Goal: Complete application form: Complete application form

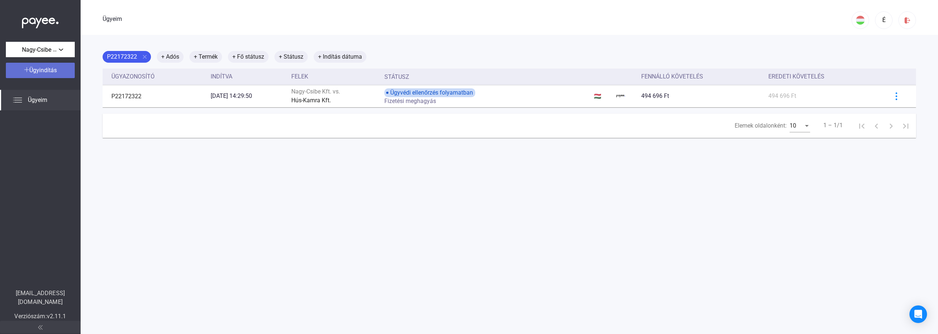
click at [36, 72] on font "Ügyindítás" at bounding box center [42, 70] width 27 height 7
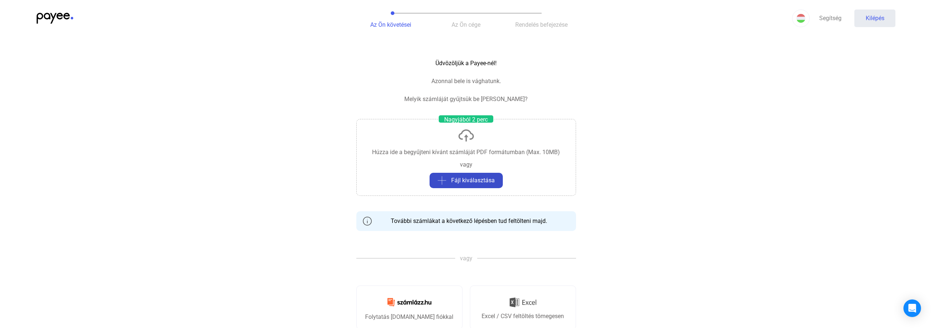
click at [451, 182] on div "Fájl kiválasztása" at bounding box center [466, 180] width 69 height 9
click at [458, 180] on font "Fájl kiválasztása" at bounding box center [473, 180] width 44 height 7
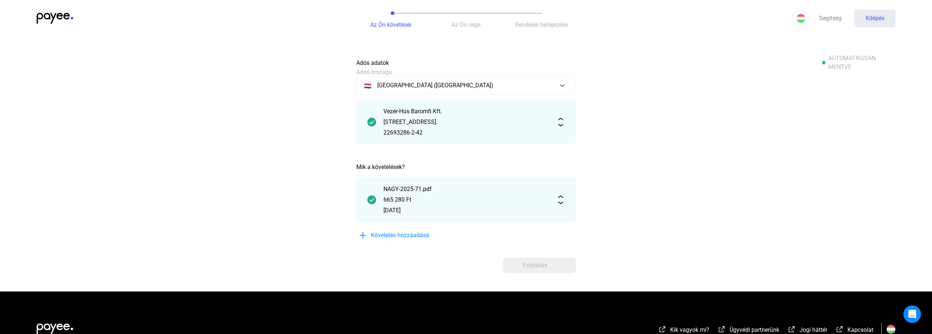
scroll to position [37, 0]
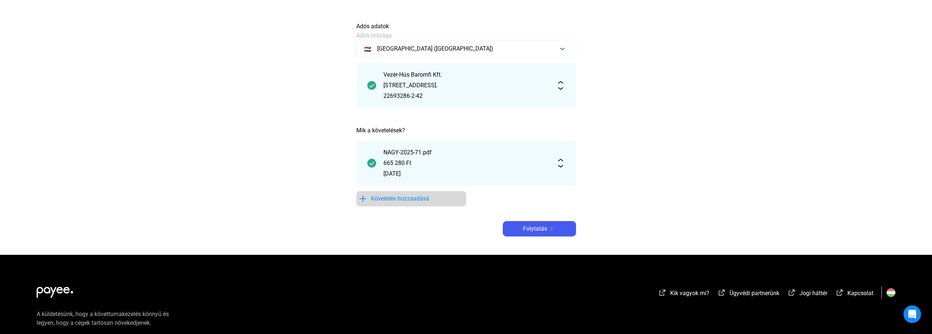
click at [398, 198] on font "Követelés hozzáadásá" at bounding box center [400, 198] width 58 height 7
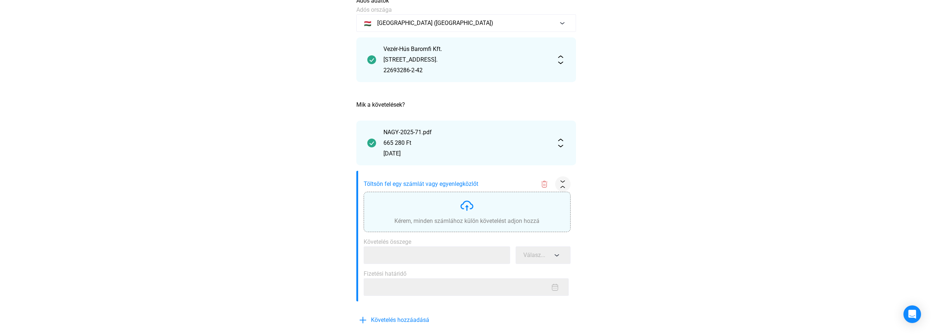
scroll to position [73, 0]
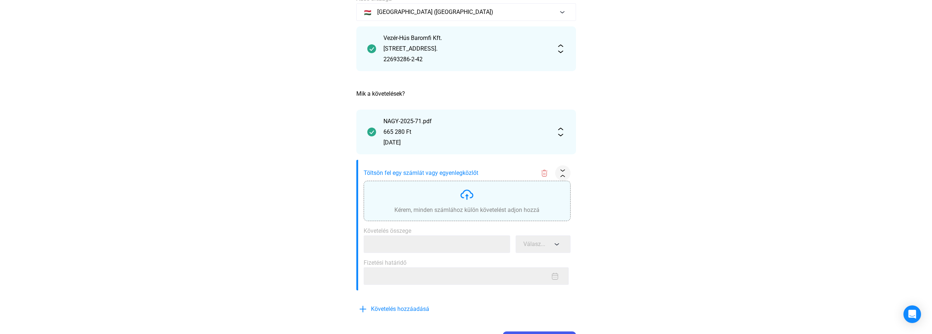
click at [465, 201] on img at bounding box center [467, 194] width 15 height 15
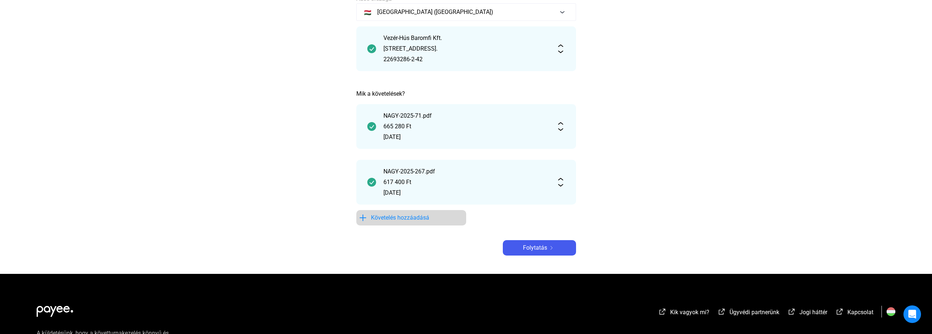
click at [403, 221] on span "Követelés hozzáadásá" at bounding box center [400, 217] width 58 height 9
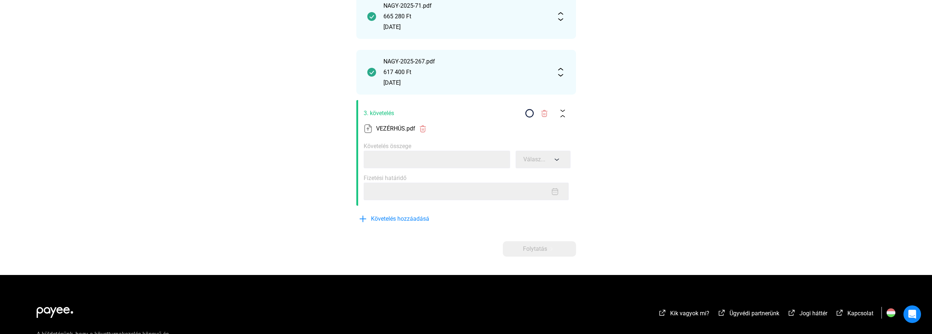
scroll to position [189, 0]
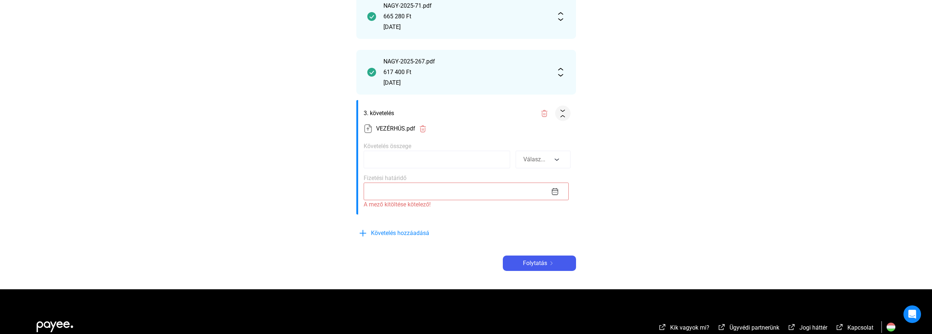
click at [399, 164] on input at bounding box center [437, 160] width 147 height 18
type input "*******"
click at [555, 163] on button "Válasz..." at bounding box center [543, 160] width 55 height 18
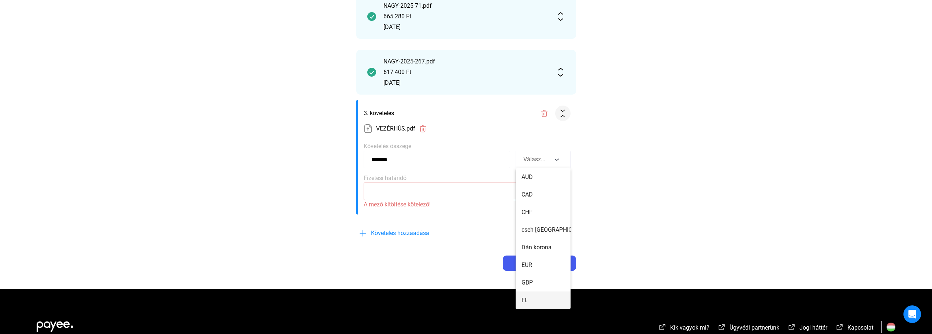
click at [536, 298] on button "Ft" at bounding box center [543, 300] width 55 height 18
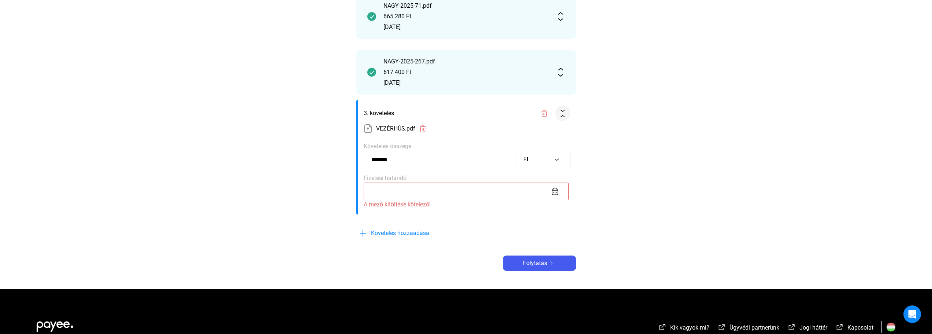
click at [446, 190] on input at bounding box center [466, 191] width 205 height 18
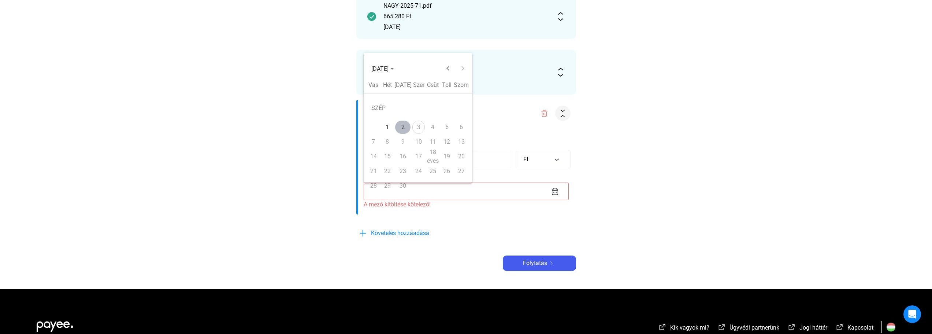
click at [394, 68] on icon "Válassza ki a hónapot és az évet" at bounding box center [393, 69] width 4 height 2
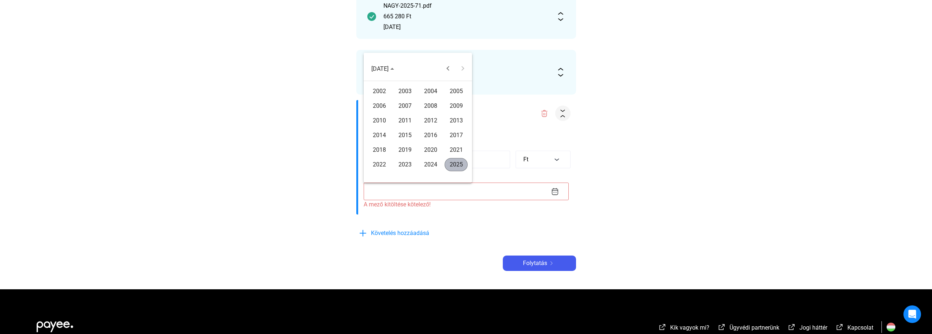
click at [430, 165] on font "2024" at bounding box center [430, 164] width 13 height 7
click at [452, 144] on font "DECEMBER" at bounding box center [456, 143] width 30 height 7
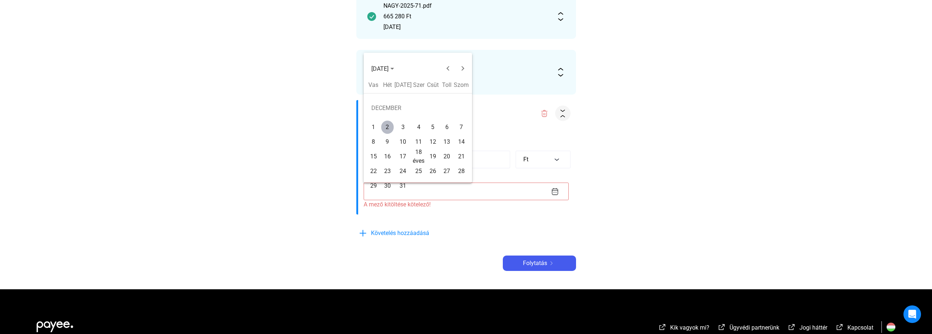
click at [390, 170] on font "23" at bounding box center [387, 170] width 7 height 7
type input "**********"
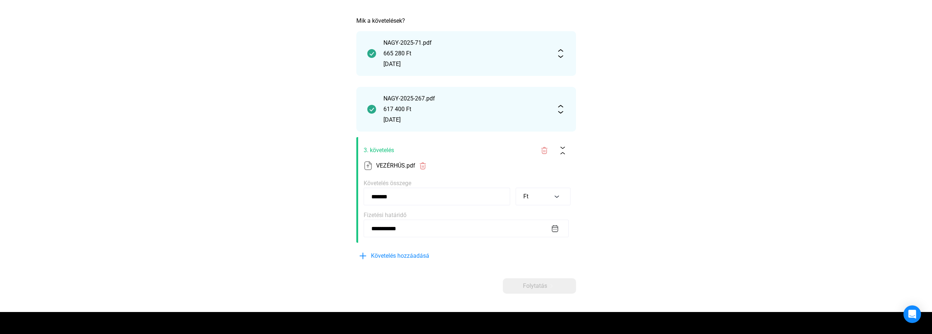
scroll to position [159, 0]
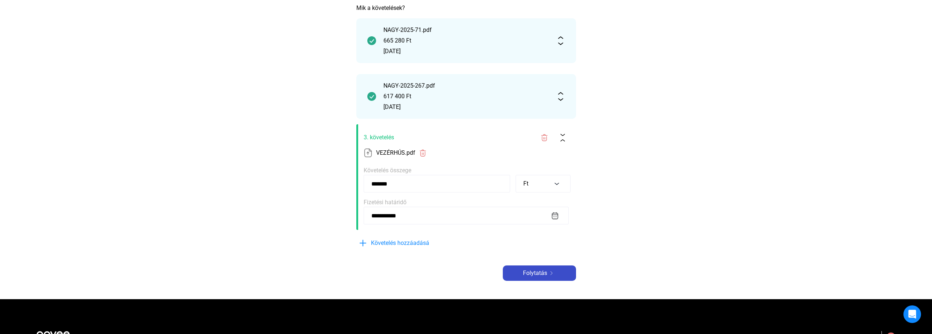
click at [520, 273] on div "Folytatás" at bounding box center [539, 273] width 69 height 9
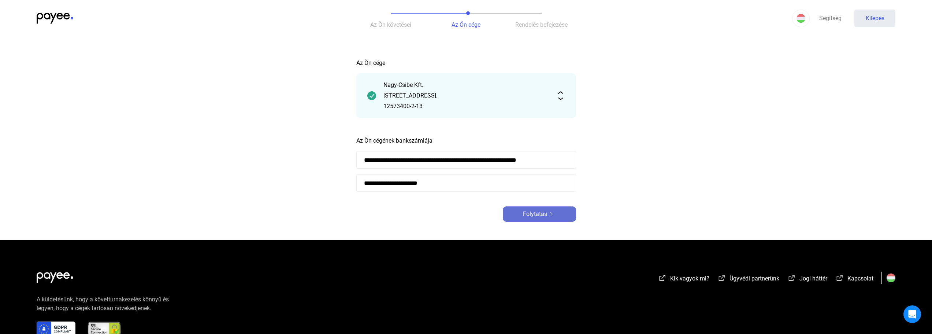
click at [540, 213] on font "Folytatás" at bounding box center [535, 213] width 24 height 7
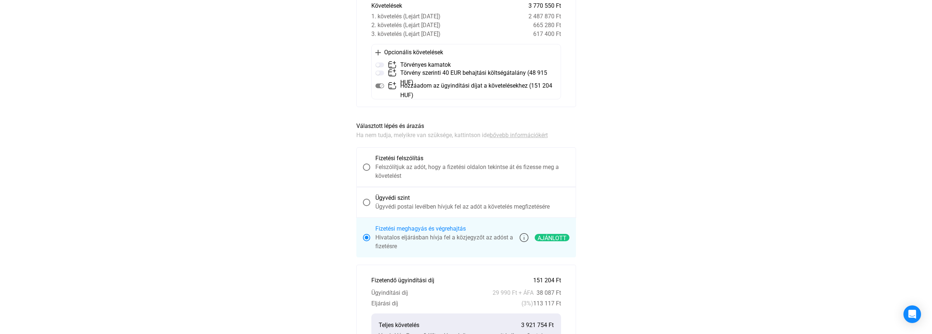
scroll to position [73, 0]
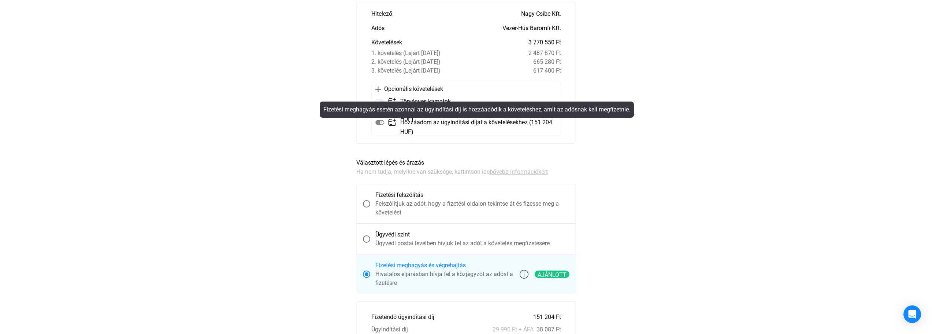
click at [380, 99] on mat-tooltip-component "Fizetési meghagyás esetén azonnal az ügyindítási díj is hozzáadódik a követelés…" at bounding box center [477, 109] width 325 height 26
click at [380, 100] on mat-tooltip-component "Fizetési meghagyás esetén azonnal az ügyindítási díj is hozzáadódik a követelés…" at bounding box center [477, 109] width 325 height 26
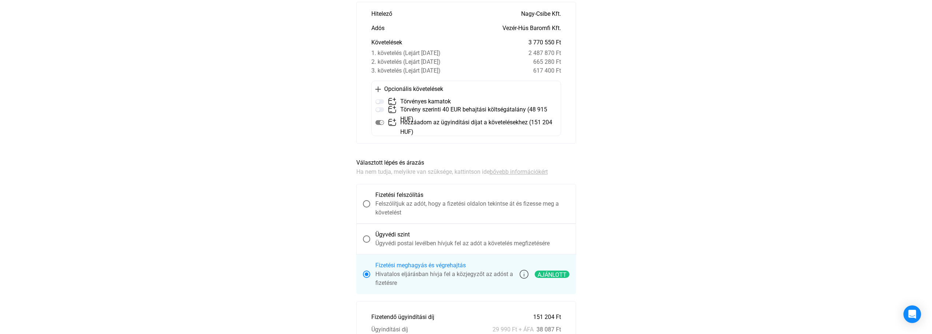
click at [378, 90] on img at bounding box center [378, 88] width 5 height 5
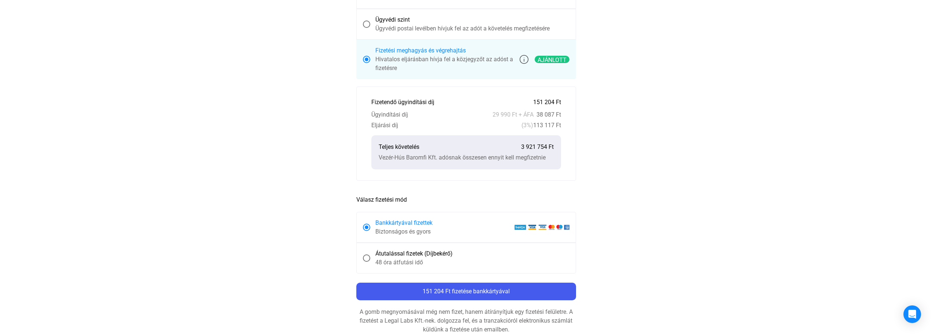
scroll to position [366, 0]
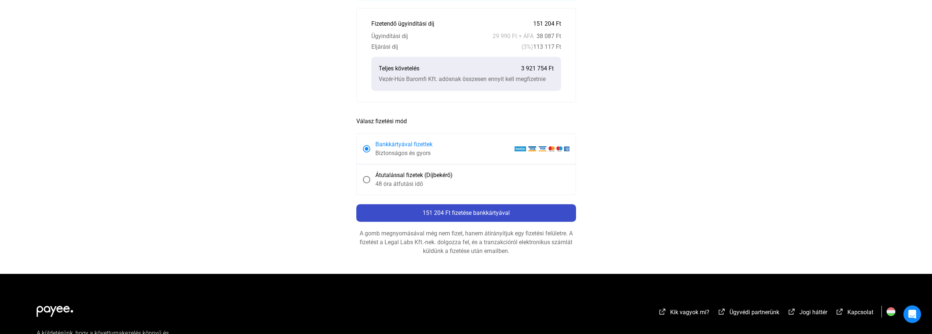
click at [433, 214] on font "151 204 Ft fizetése bankkártyával" at bounding box center [466, 212] width 87 height 7
